Goal: Contribute content: Contribute content

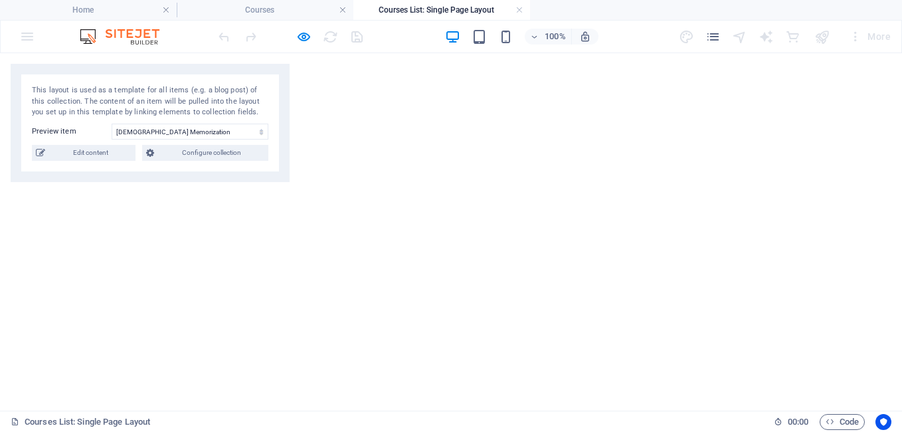
select select "68d1105c7ebad54fd803c66f"
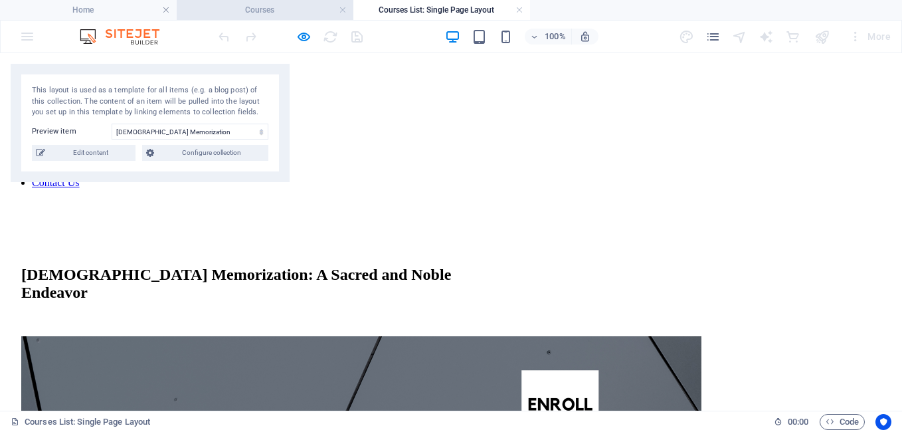
click at [287, 10] on h4 "Courses" at bounding box center [265, 10] width 177 height 15
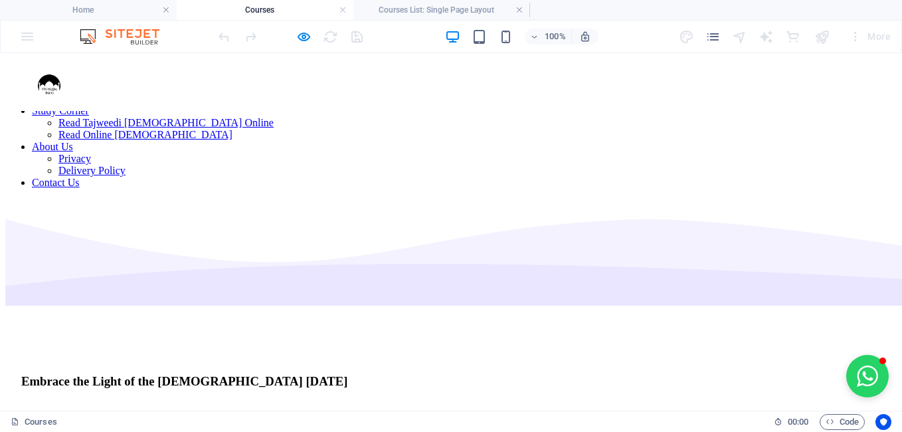
scroll to position [664, 0]
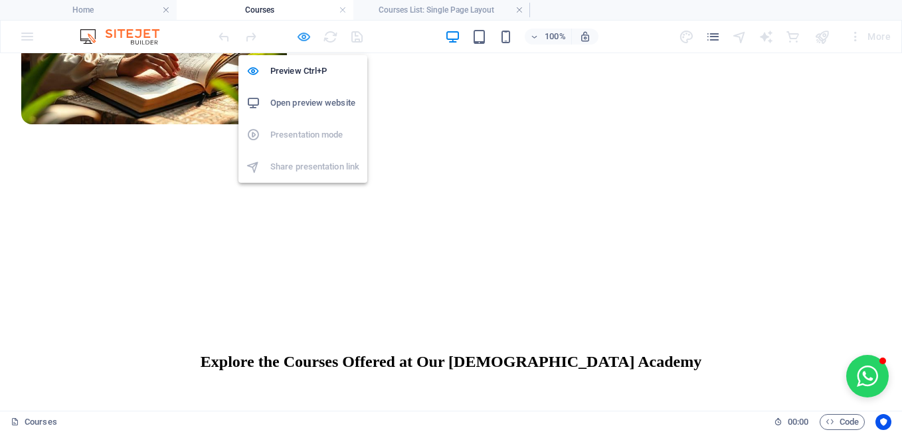
click at [308, 37] on icon "button" at bounding box center [303, 36] width 15 height 15
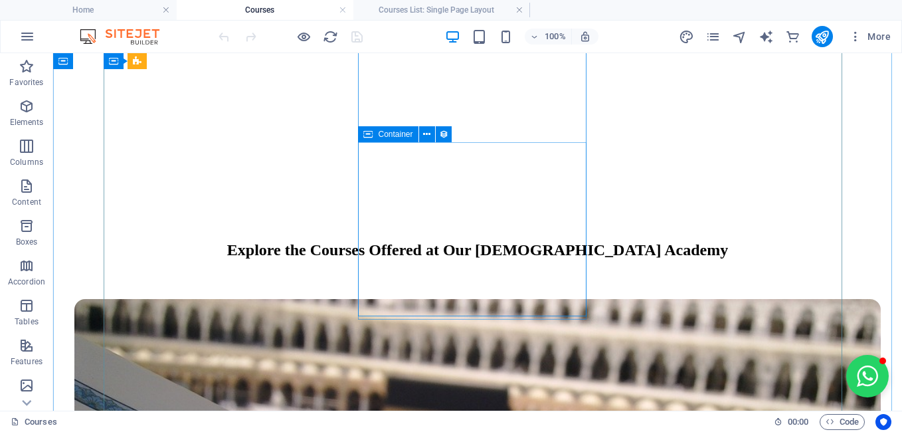
scroll to position [797, 0]
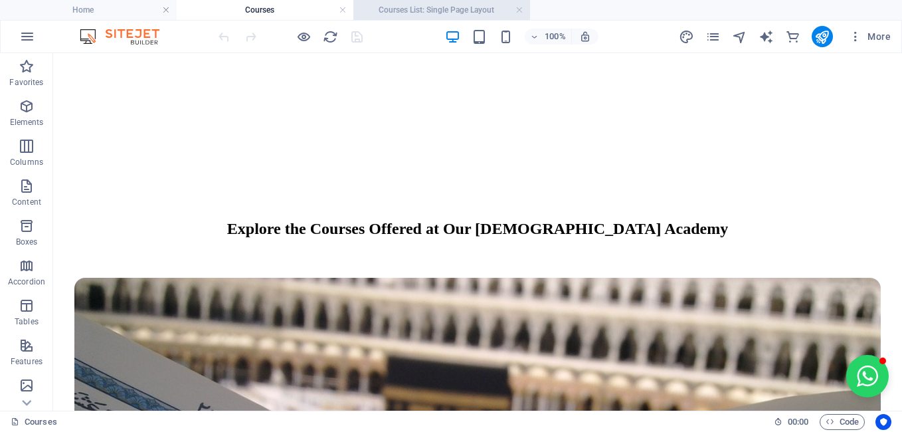
click at [411, 11] on h4 "Courses List: Single Page Layout" at bounding box center [441, 10] width 177 height 15
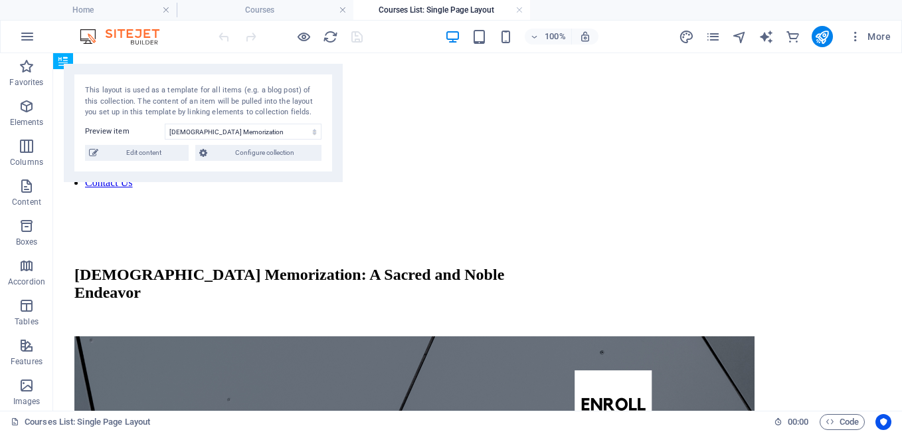
scroll to position [0, 0]
click at [411, 11] on h4 "Courses List: Single Page Layout" at bounding box center [441, 10] width 177 height 15
click at [289, 15] on h4 "Courses" at bounding box center [265, 10] width 177 height 15
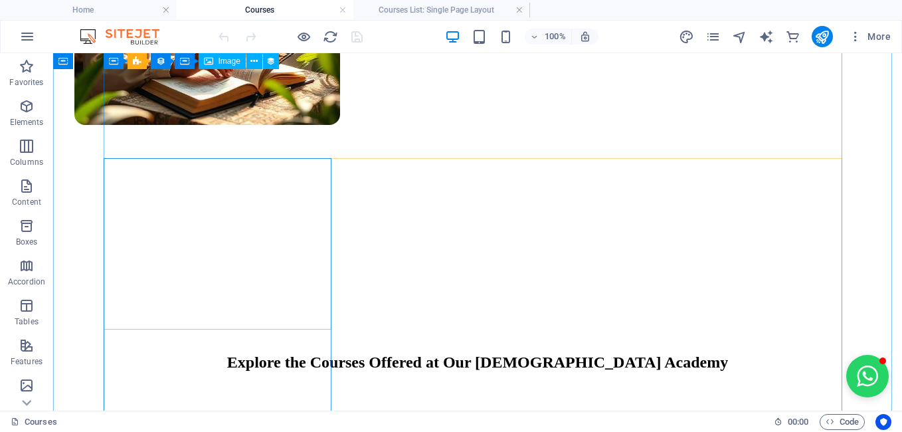
scroll to position [598, 0]
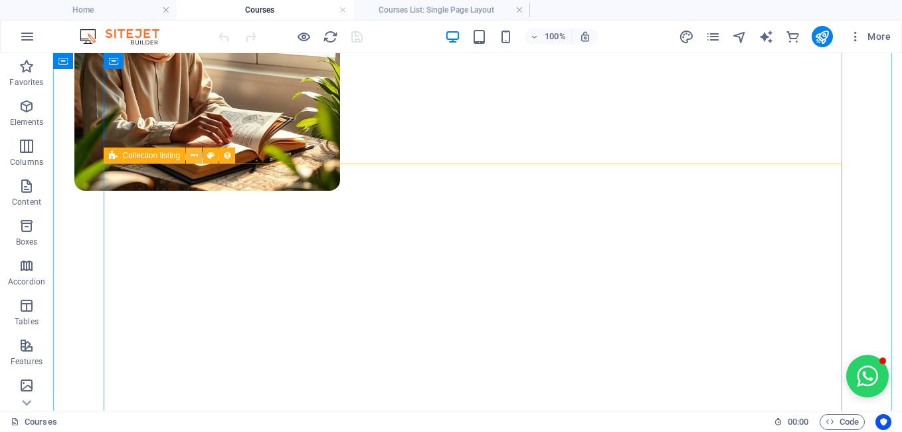
click at [195, 155] on icon at bounding box center [194, 156] width 7 height 14
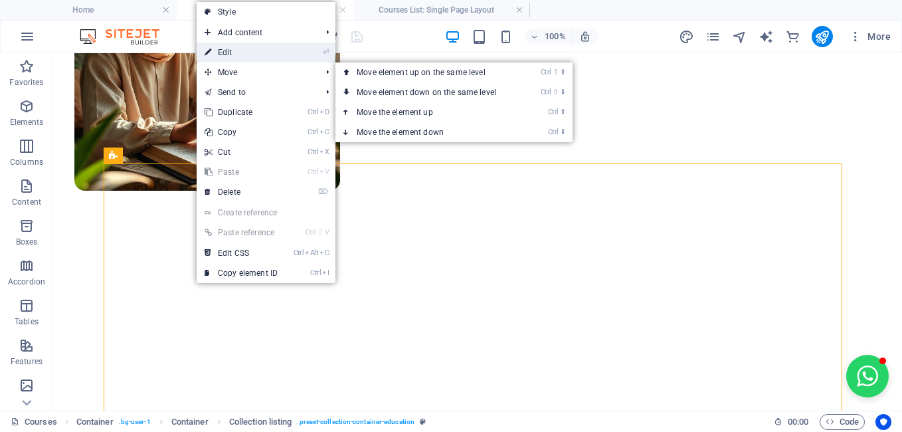
click at [262, 57] on link "⏎ Edit" at bounding box center [241, 53] width 89 height 20
select select "67528df322a75323b50a7c9b"
select select "createdAt_DESC"
select select "columns.our-top-course"
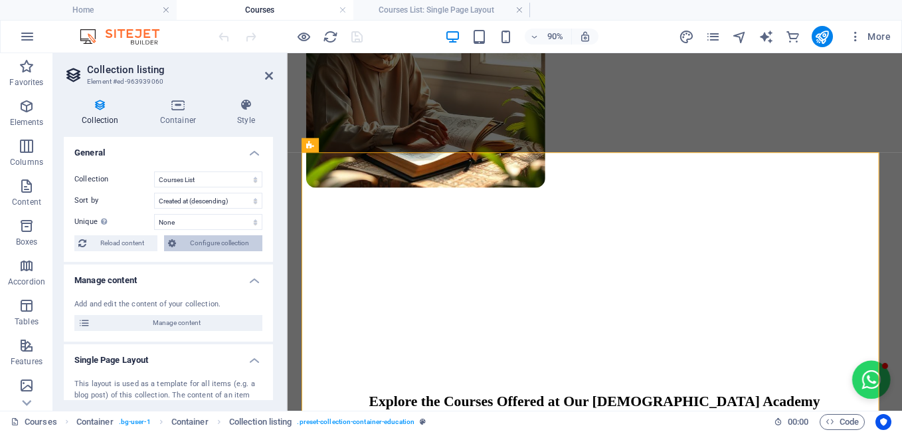
click at [225, 238] on span "Configure collection" at bounding box center [219, 243] width 78 height 16
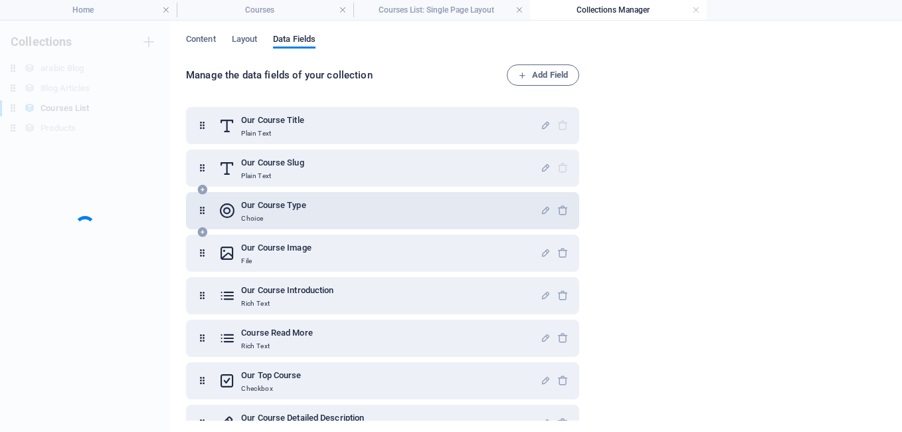
scroll to position [0, 0]
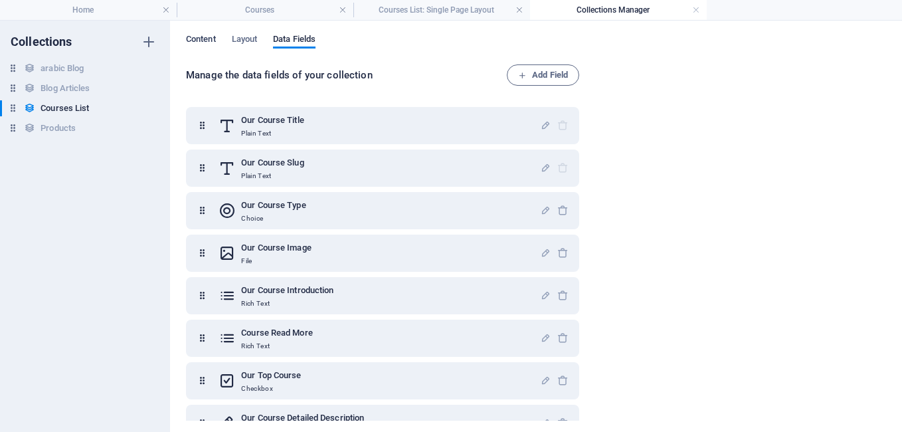
click at [208, 35] on span "Content" at bounding box center [201, 40] width 30 height 19
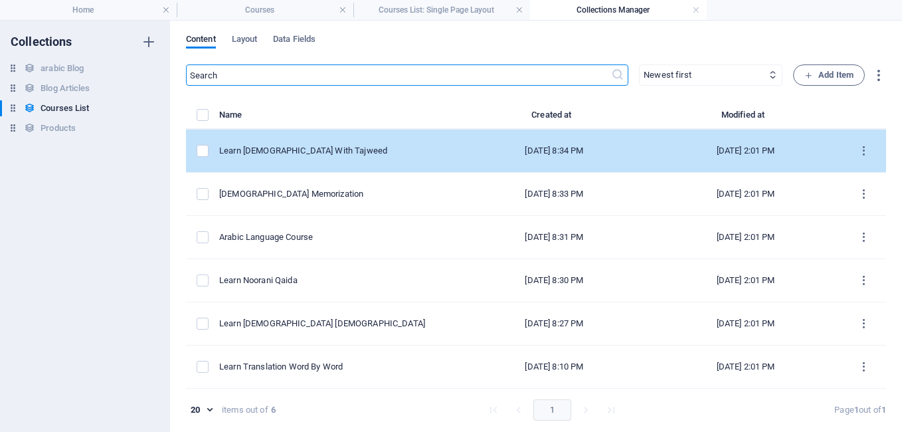
click at [316, 164] on td "Learn [DEMOGRAPHIC_DATA] With Tajweed" at bounding box center [338, 151] width 239 height 43
select select "[DEMOGRAPHIC_DATA] With Tajweed"
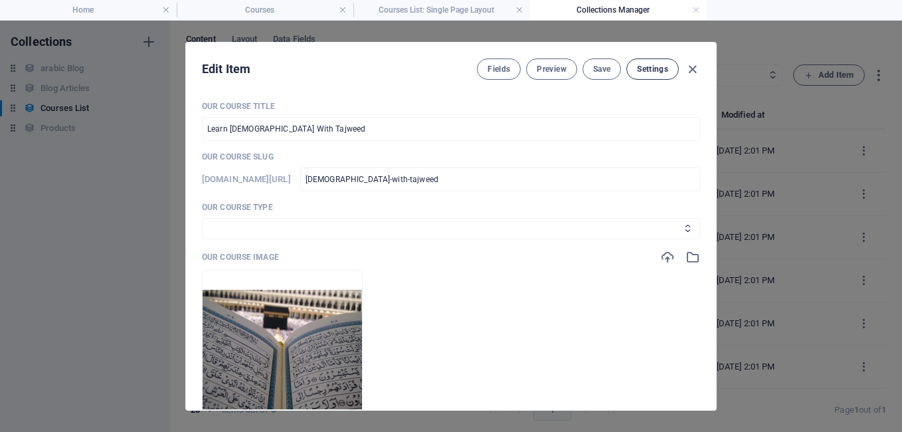
drag, startPoint x: 688, startPoint y: 69, endPoint x: 659, endPoint y: 71, distance: 28.6
click at [688, 69] on icon "button" at bounding box center [692, 69] width 15 height 15
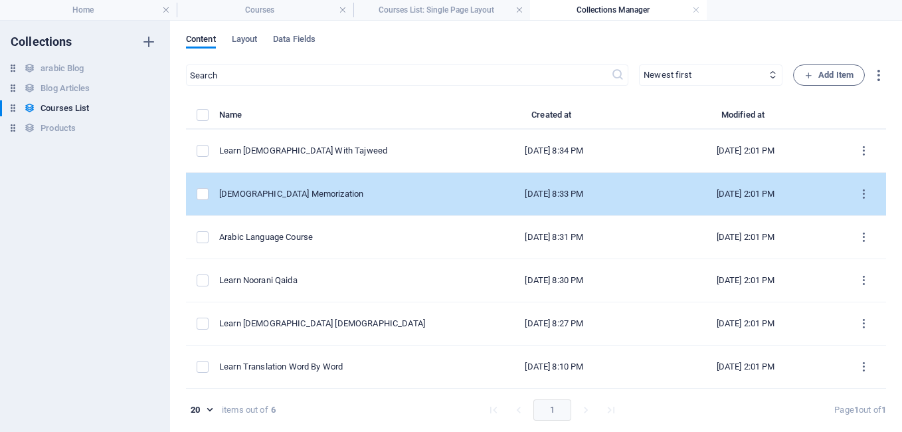
click at [268, 189] on div "[DEMOGRAPHIC_DATA] Memorization" at bounding box center [333, 194] width 229 height 12
select select "[DEMOGRAPHIC_DATA] Memorization"
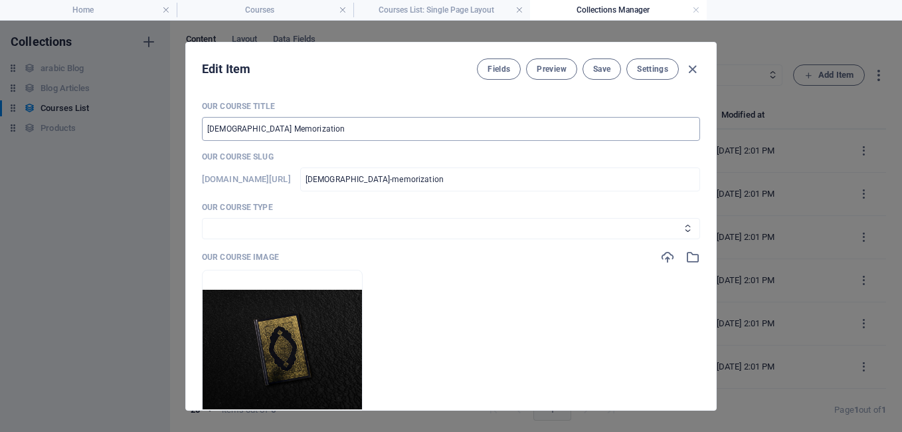
drag, startPoint x: 268, startPoint y: 189, endPoint x: 481, endPoint y: 139, distance: 218.5
click at [481, 139] on input "[DEMOGRAPHIC_DATA] Memorization" at bounding box center [451, 129] width 498 height 24
drag, startPoint x: 290, startPoint y: 131, endPoint x: 205, endPoint y: 122, distance: 84.8
click at [205, 122] on input "[DEMOGRAPHIC_DATA] Memorization" at bounding box center [451, 129] width 498 height 24
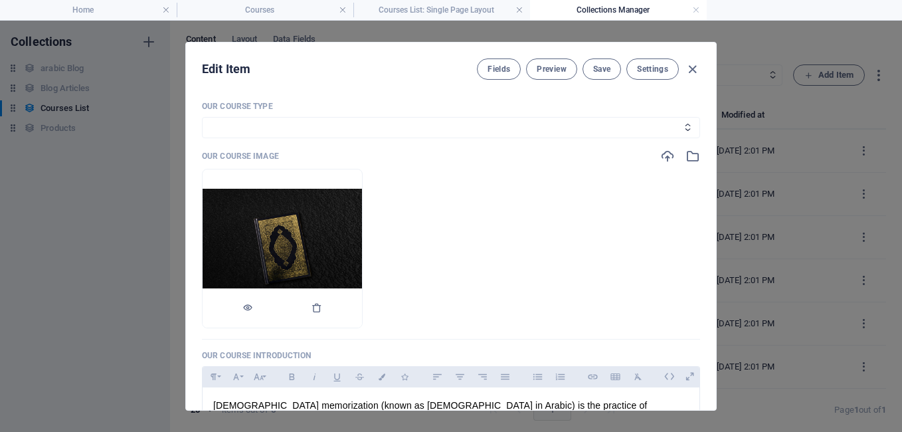
scroll to position [199, 0]
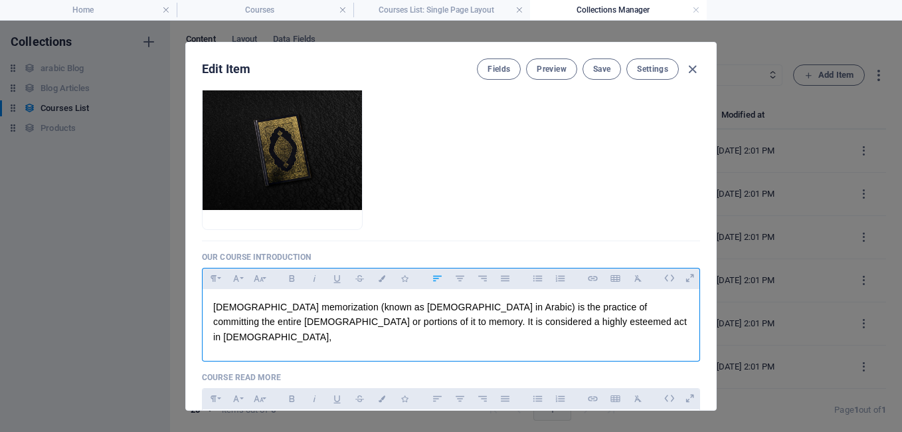
drag, startPoint x: 212, startPoint y: 308, endPoint x: 490, endPoint y: 319, distance: 277.9
click at [490, 319] on div "[DEMOGRAPHIC_DATA] memorization (known as [DEMOGRAPHIC_DATA] in Arabic) is the …" at bounding box center [451, 322] width 497 height 66
copy p "[DEMOGRAPHIC_DATA] memorization (known as [DEMOGRAPHIC_DATA] in Arabic) is the …"
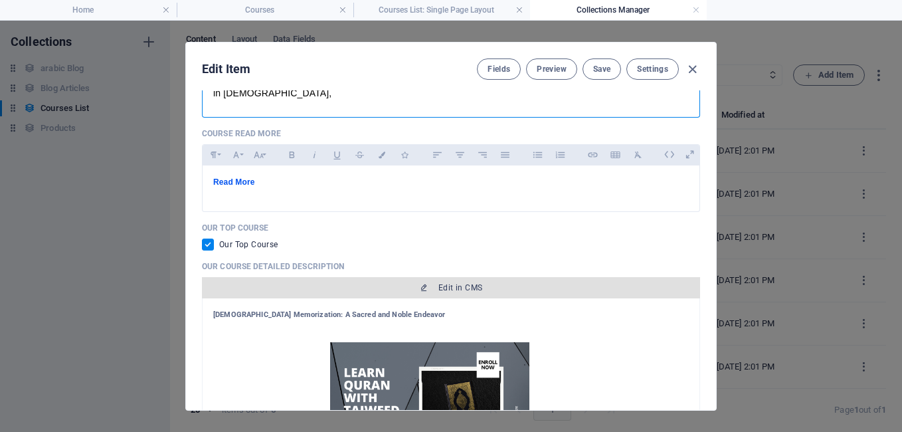
scroll to position [465, 0]
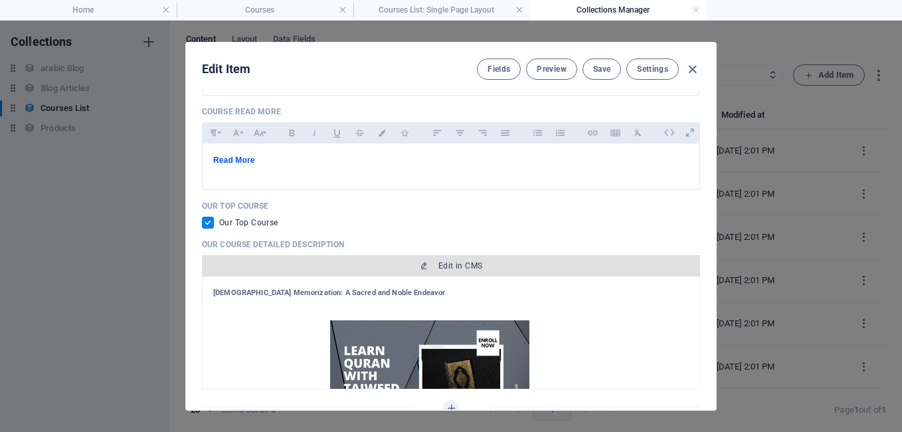
click at [466, 255] on button "Edit in CMS" at bounding box center [451, 265] width 498 height 21
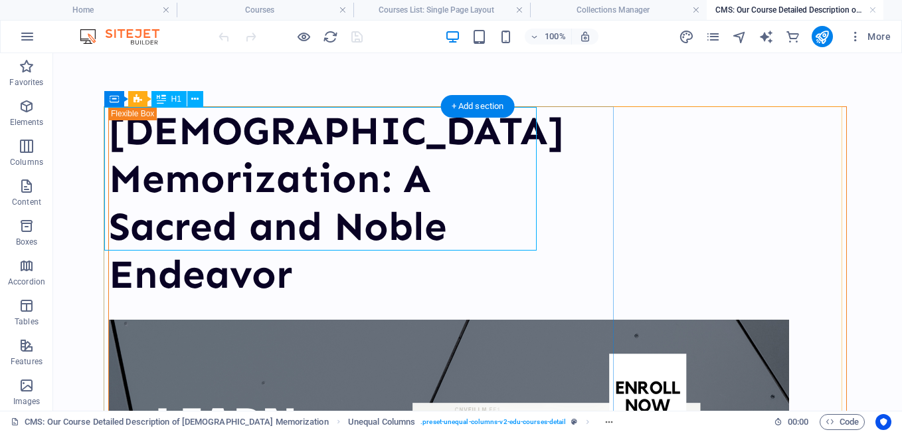
scroll to position [0, 0]
click at [133, 117] on div "[DEMOGRAPHIC_DATA] Memorization: A Sacred and Noble Endeavor" at bounding box center [325, 202] width 433 height 191
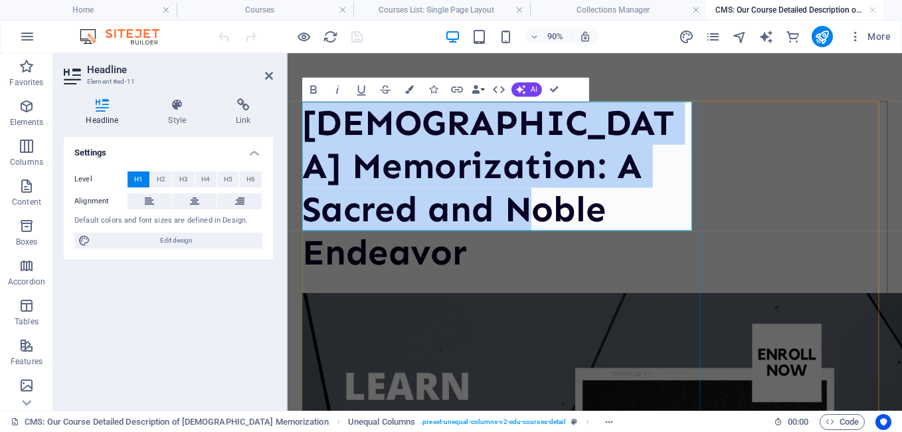
copy h1 "[DEMOGRAPHIC_DATA] Memorization: A Sacred and Noble Endeavor"
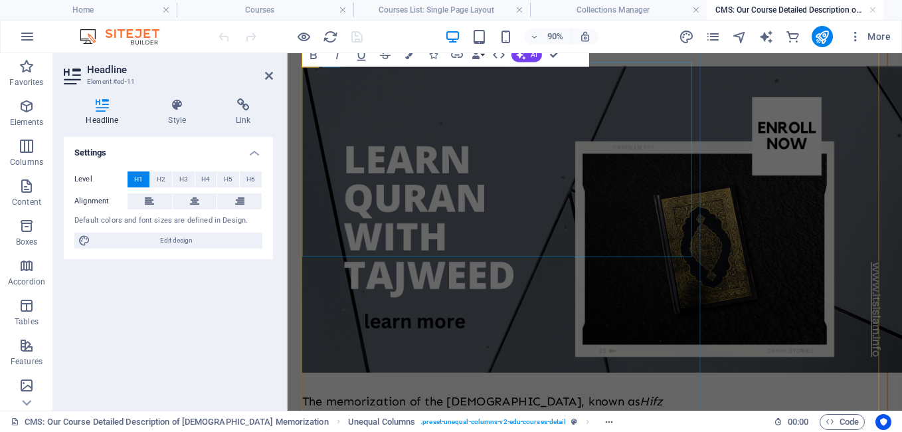
scroll to position [266, 0]
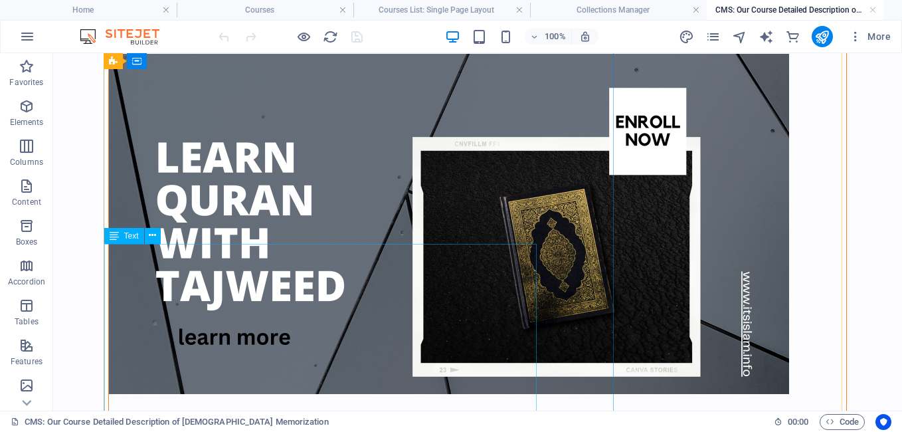
scroll to position [332, 0]
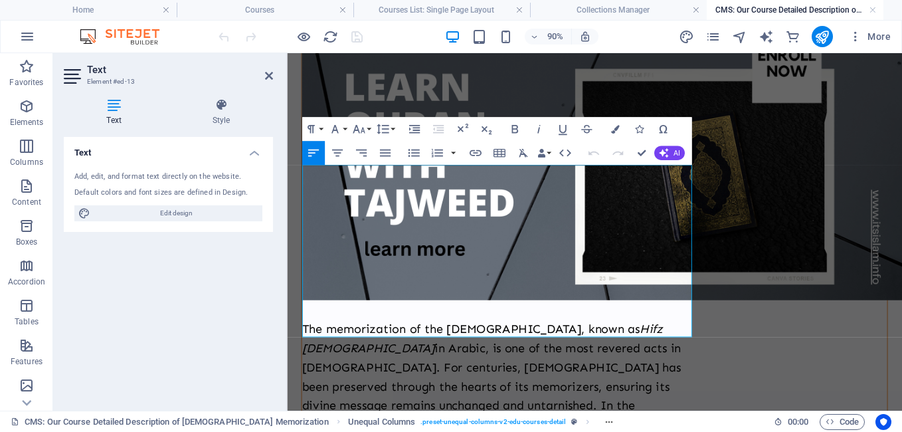
drag, startPoint x: 392, startPoint y: 355, endPoint x: 301, endPoint y: 185, distance: 192.3
copy p "The memorization of the [DEMOGRAPHIC_DATA], known as [DEMOGRAPHIC_DATA] in Arab…"
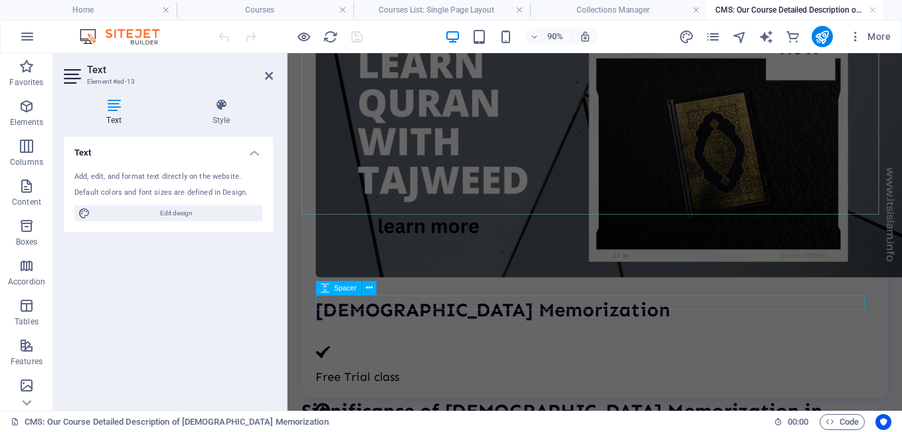
scroll to position [1129, 0]
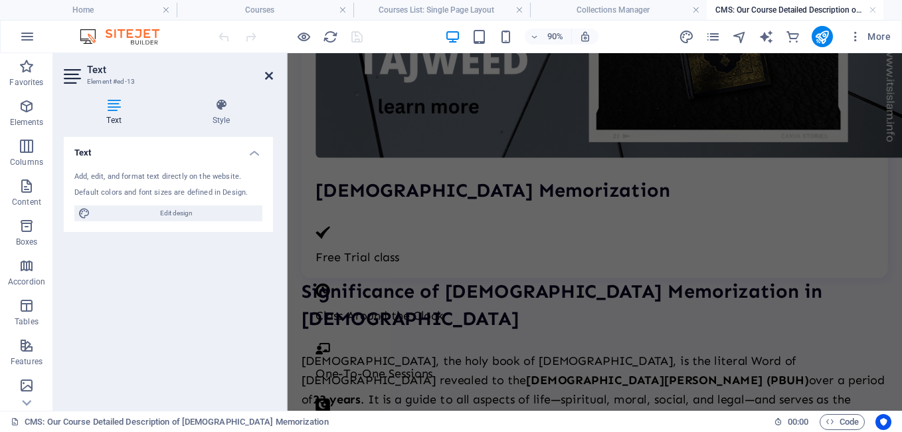
click at [269, 77] on icon at bounding box center [269, 75] width 8 height 11
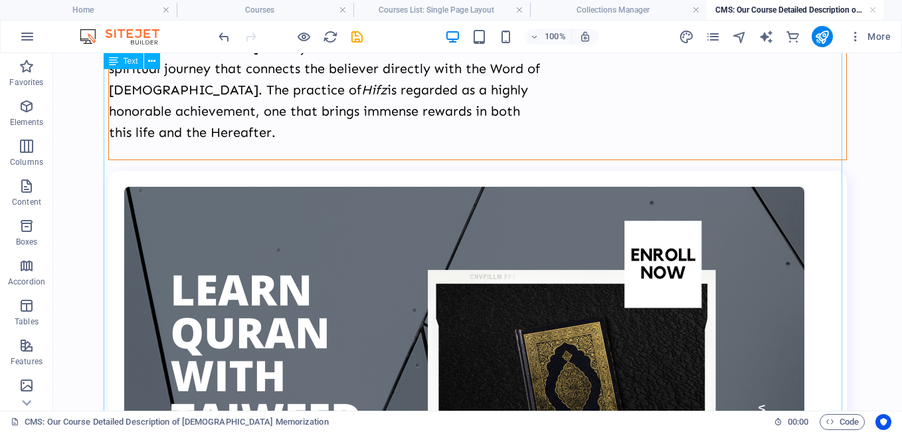
scroll to position [640, 0]
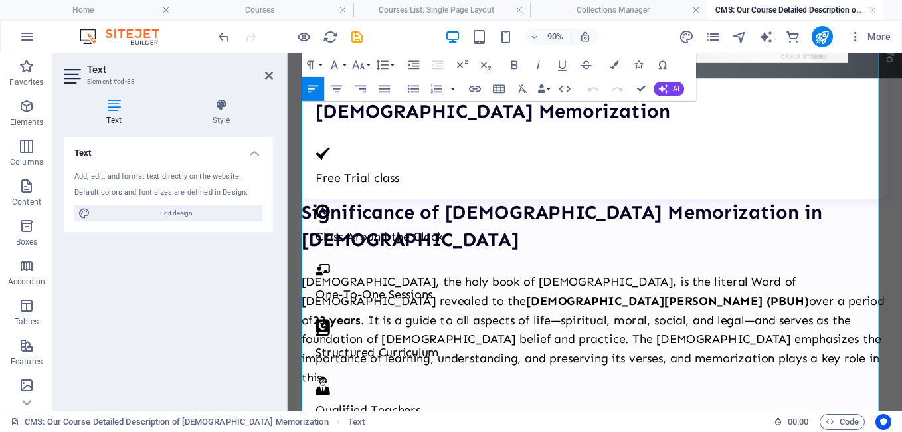
scroll to position [1084, 0]
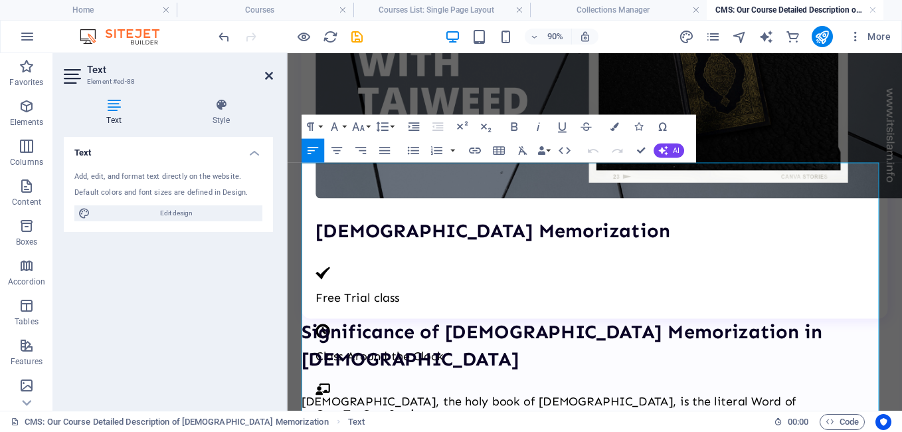
click at [270, 78] on icon at bounding box center [269, 75] width 8 height 11
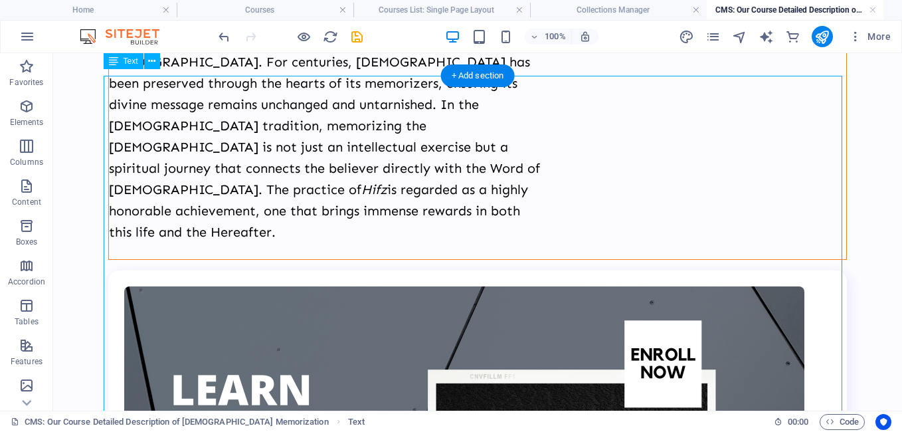
scroll to position [640, 0]
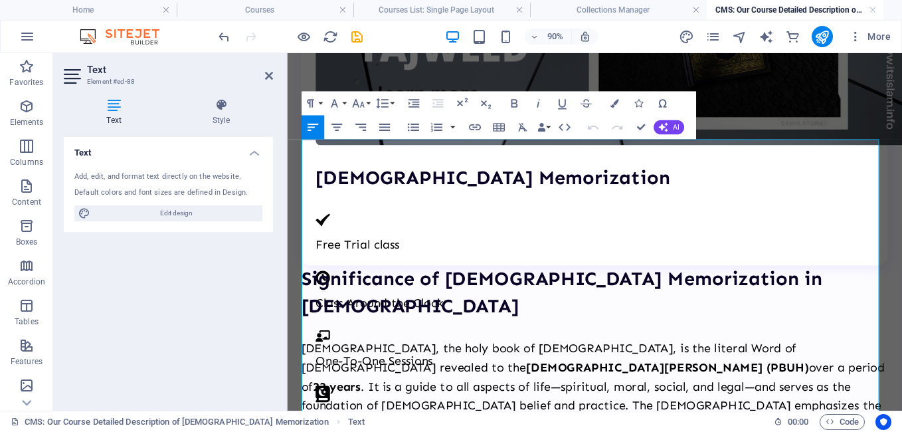
scroll to position [1151, 0]
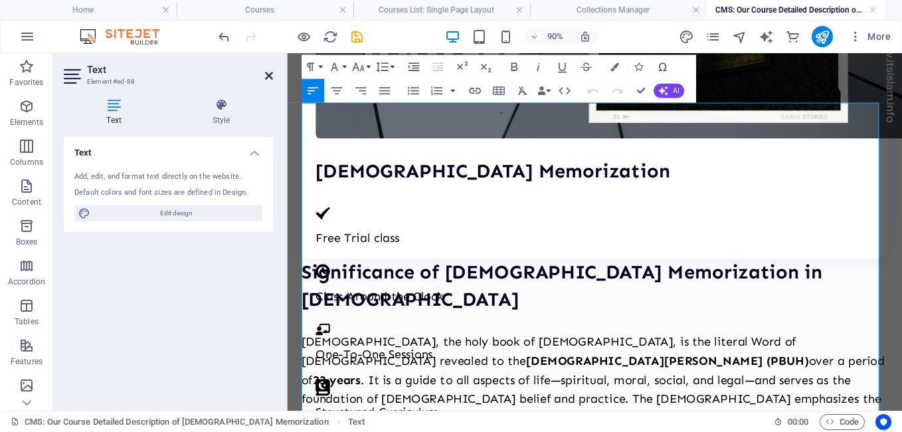
click at [269, 73] on icon at bounding box center [269, 75] width 8 height 11
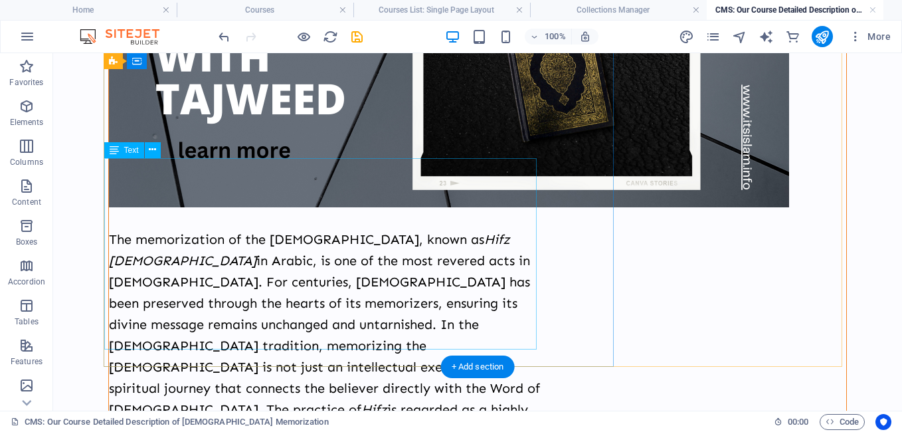
scroll to position [595, 0]
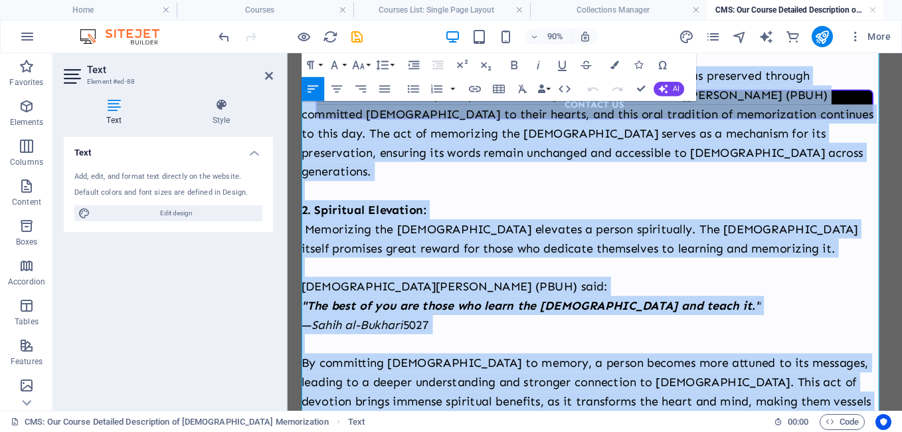
scroll to position [1815, 0]
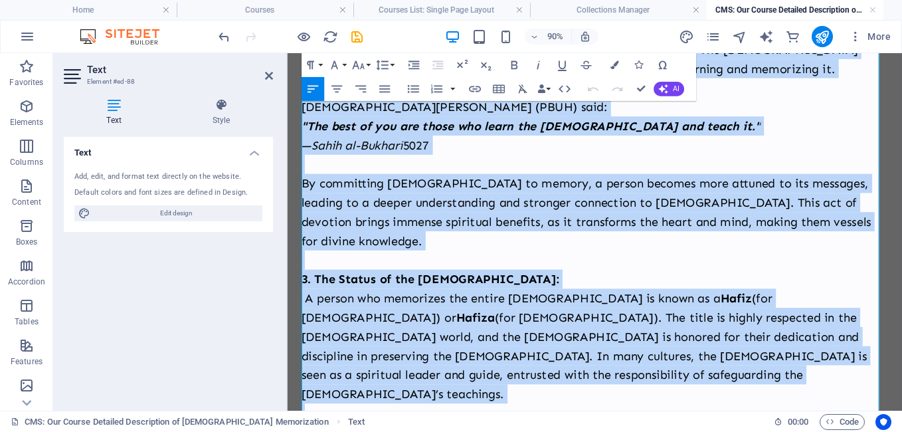
drag, startPoint x: 304, startPoint y: 246, endPoint x: 840, endPoint y: 217, distance: 537.0
copy div "5. L Ipsumdolorsi am con Adipi: Elit sed doei temporinc ut lab etdolorema, ali …"
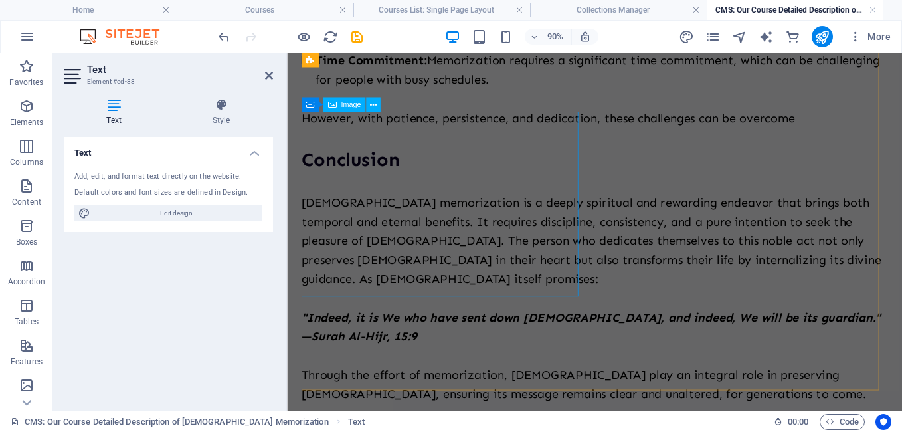
scroll to position [3609, 0]
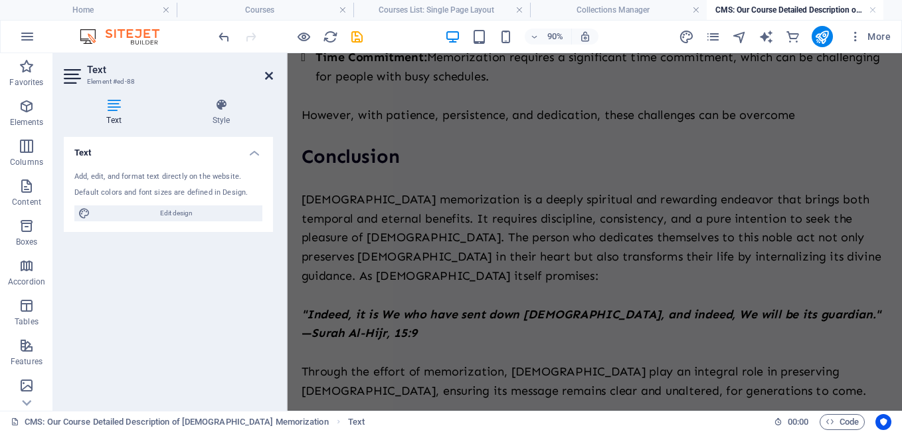
click at [270, 76] on icon at bounding box center [269, 75] width 8 height 11
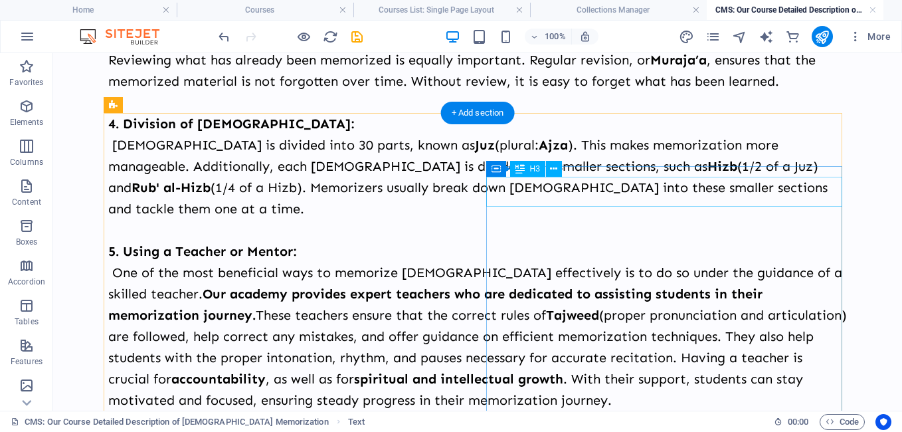
scroll to position [2899, 0]
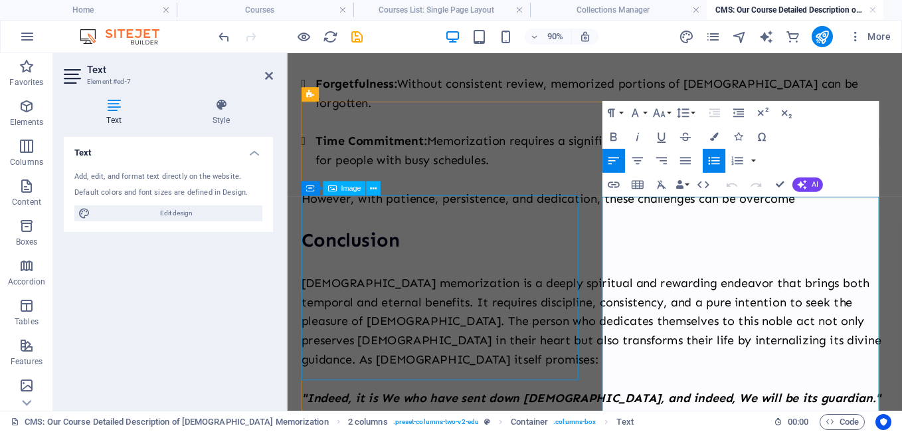
scroll to position [3582, 0]
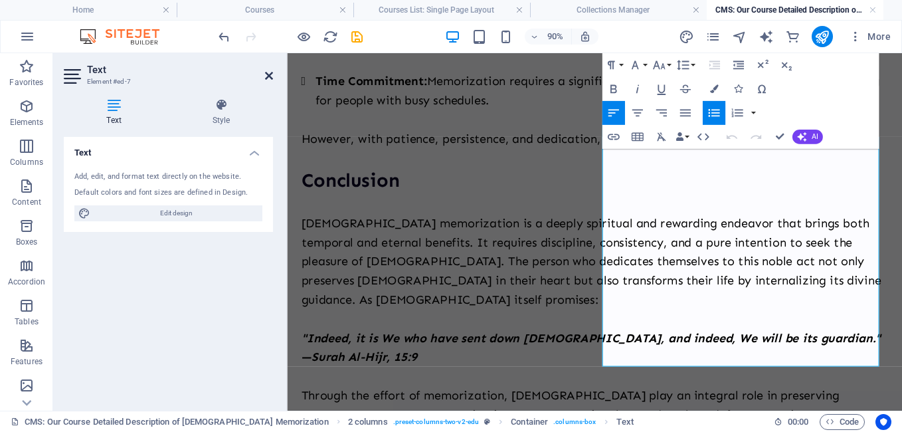
click at [267, 74] on icon at bounding box center [269, 75] width 8 height 11
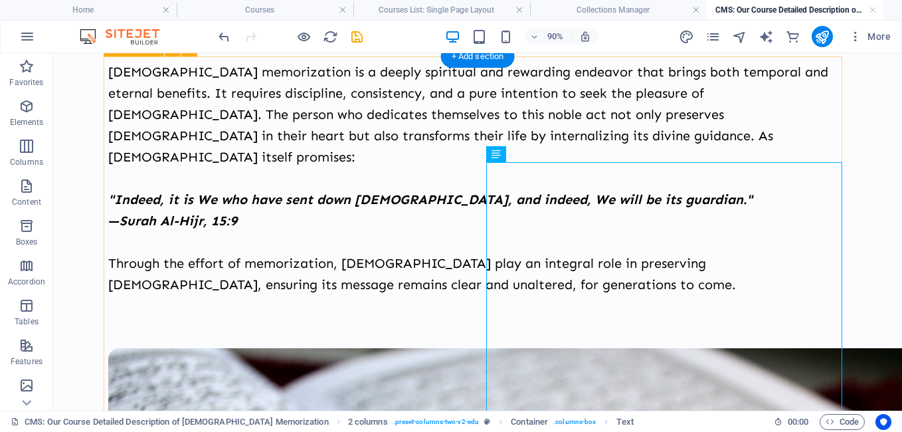
scroll to position [2949, 0]
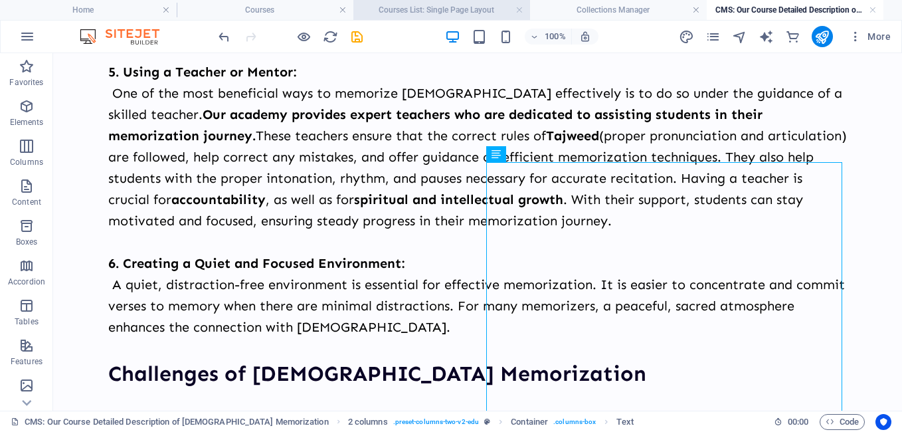
click at [426, 13] on h4 "Courses List: Single Page Layout" at bounding box center [441, 10] width 177 height 15
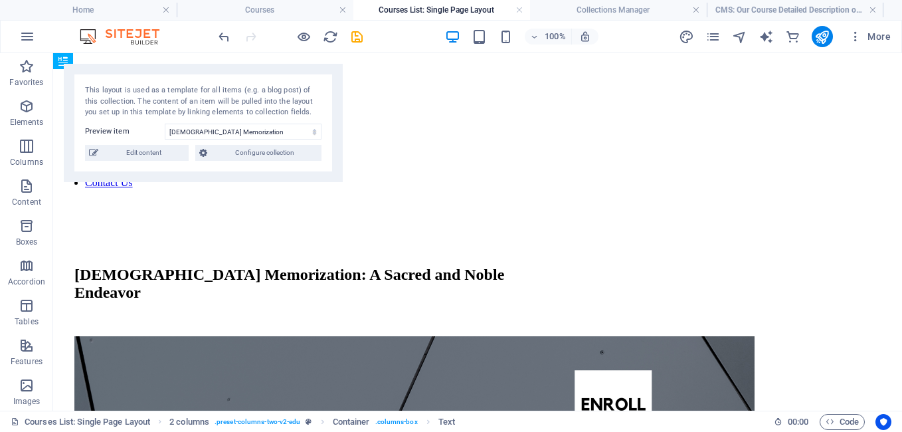
scroll to position [0, 0]
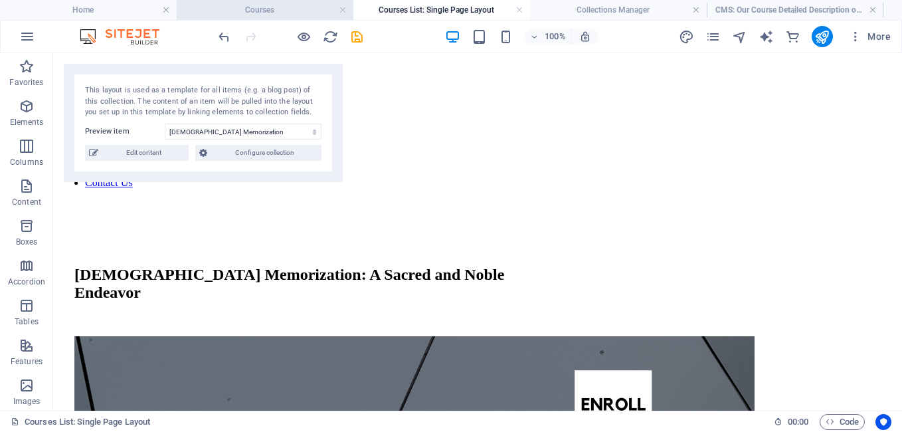
click at [284, 9] on h4 "Courses" at bounding box center [265, 10] width 177 height 15
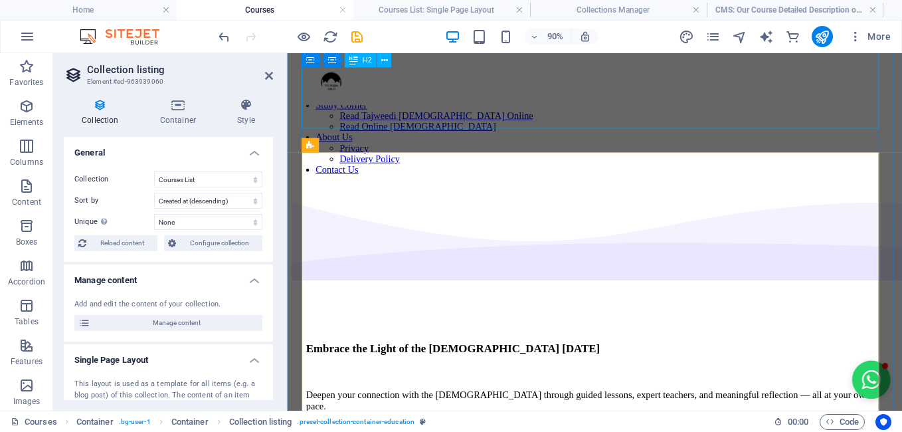
scroll to position [598, 0]
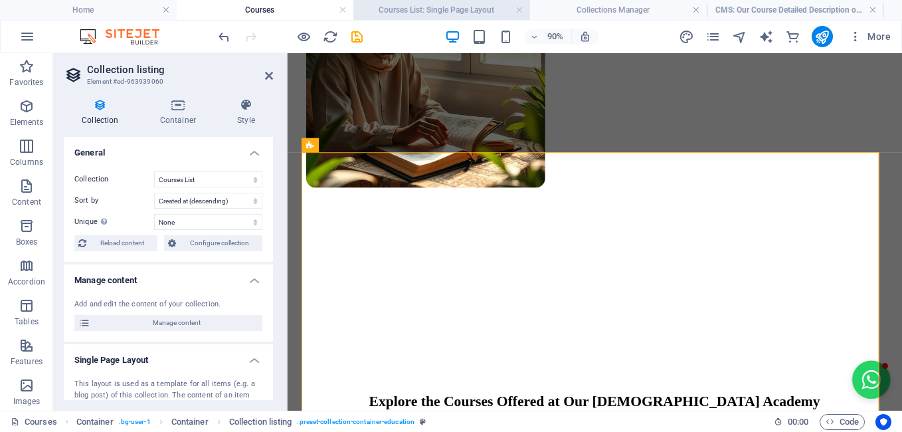
click at [412, 10] on h4 "Courses List: Single Page Layout" at bounding box center [441, 10] width 177 height 15
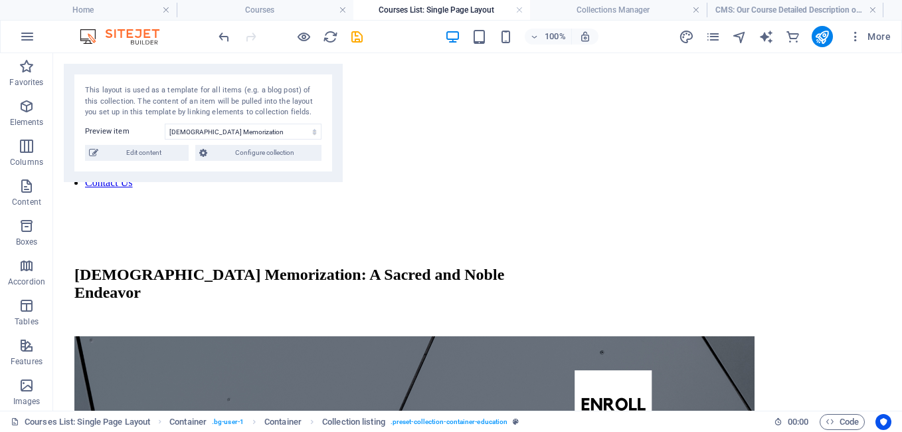
scroll to position [0, 0]
